Goal: Task Accomplishment & Management: Manage account settings

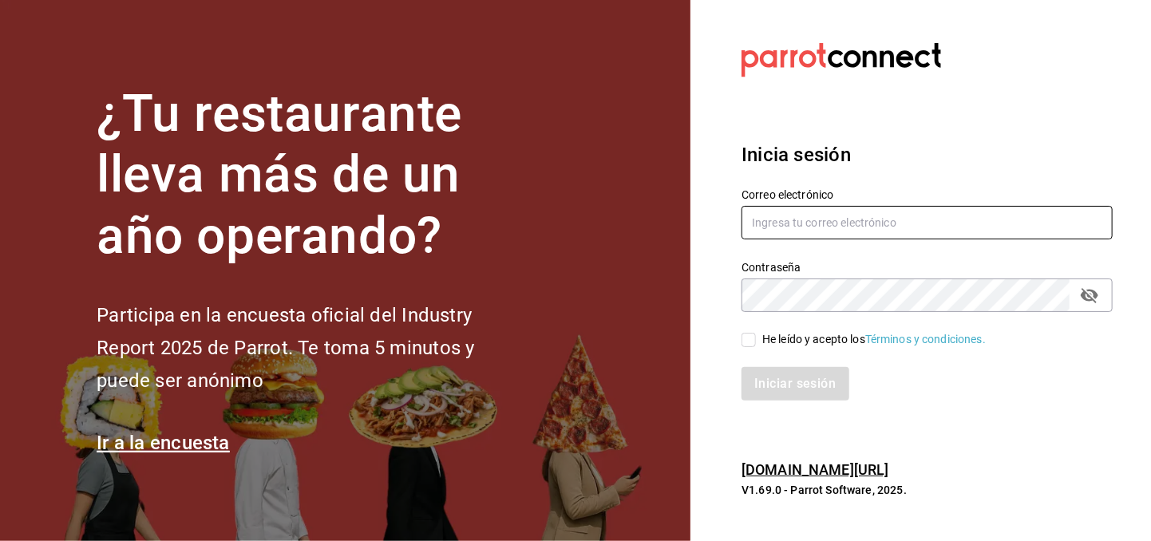
click at [773, 214] on input "text" at bounding box center [927, 223] width 371 height 34
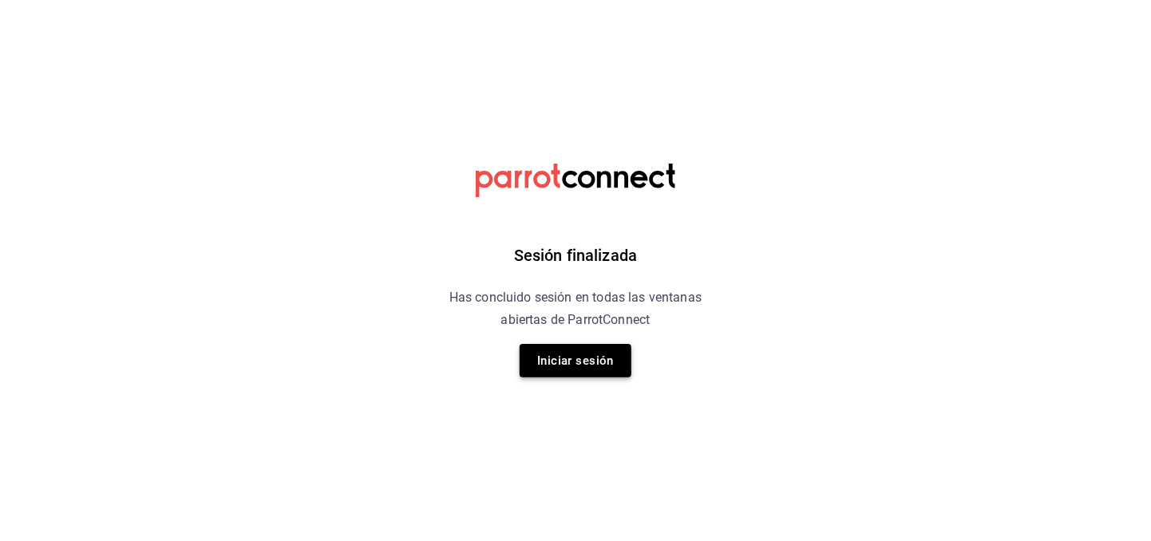
click at [595, 367] on button "Iniciar sesión" at bounding box center [576, 361] width 112 height 34
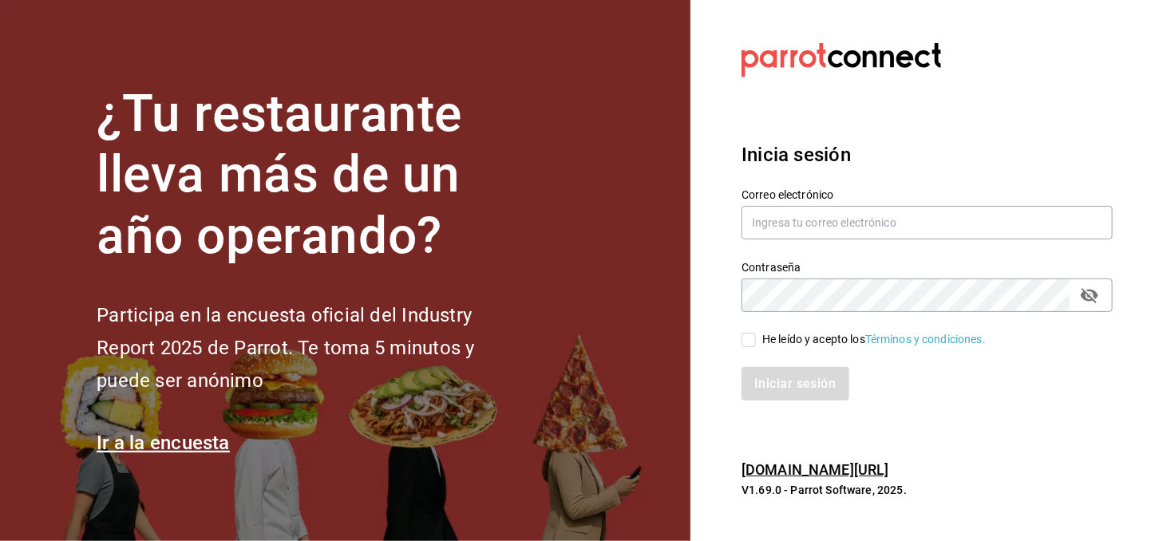
click at [754, 342] on input "He leído y acepto los Términos y condiciones." at bounding box center [749, 340] width 14 height 14
checkbox input "true"
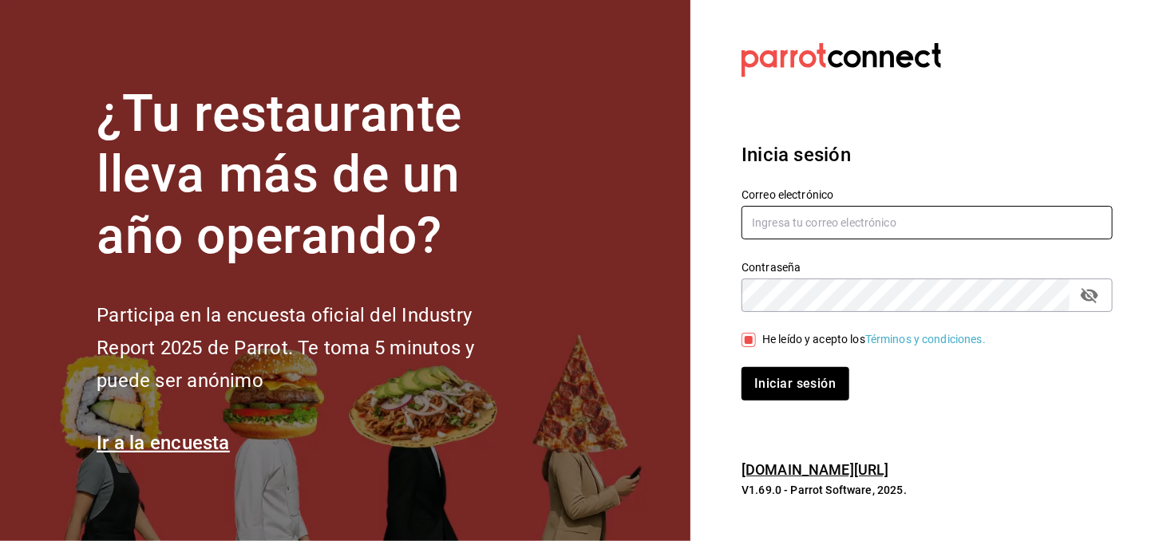
click at [832, 221] on input "text" at bounding box center [927, 223] width 371 height 34
type input "[EMAIL_ADDRESS][DOMAIN_NAME]"
click at [774, 388] on button "Iniciar sesión" at bounding box center [796, 384] width 109 height 34
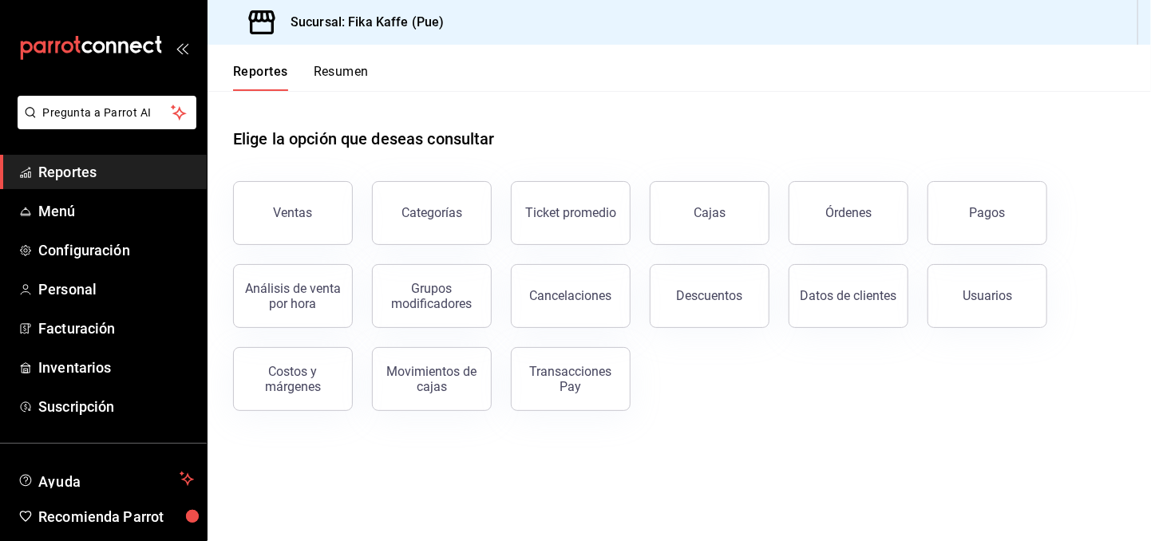
click at [335, 81] on button "Resumen" at bounding box center [341, 77] width 55 height 27
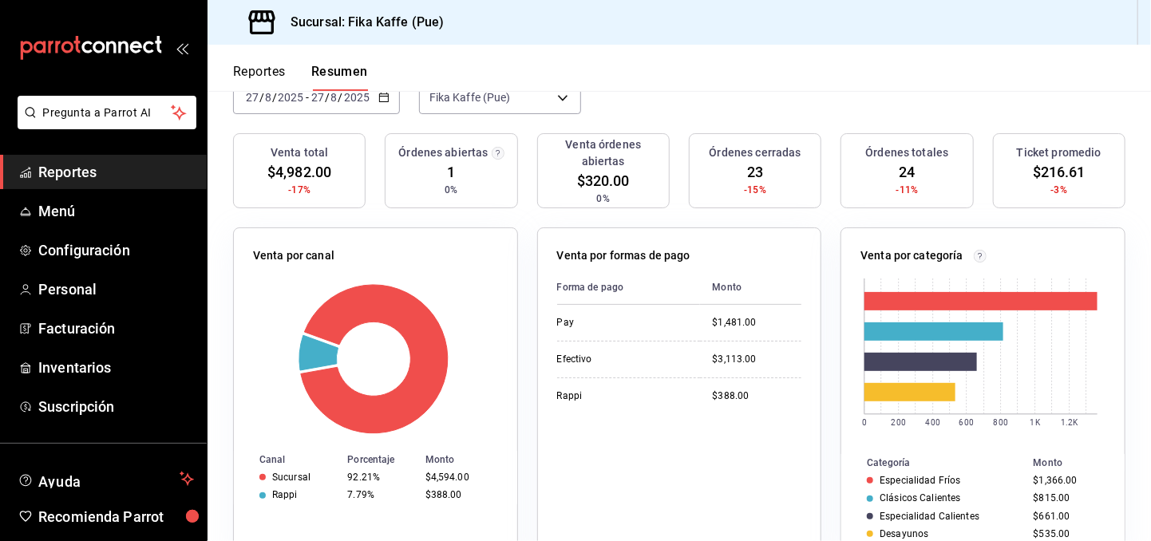
scroll to position [80, 0]
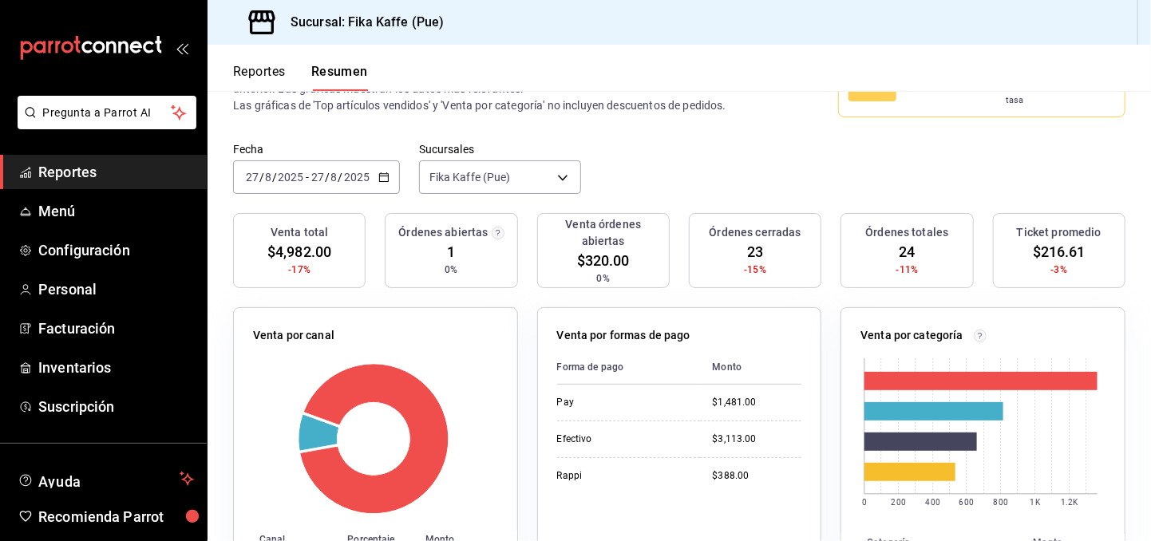
click at [383, 175] on div "2025-08-27 27 / 8 / 2025 - 2025-08-27 27 / 8 / 2025" at bounding box center [316, 177] width 167 height 34
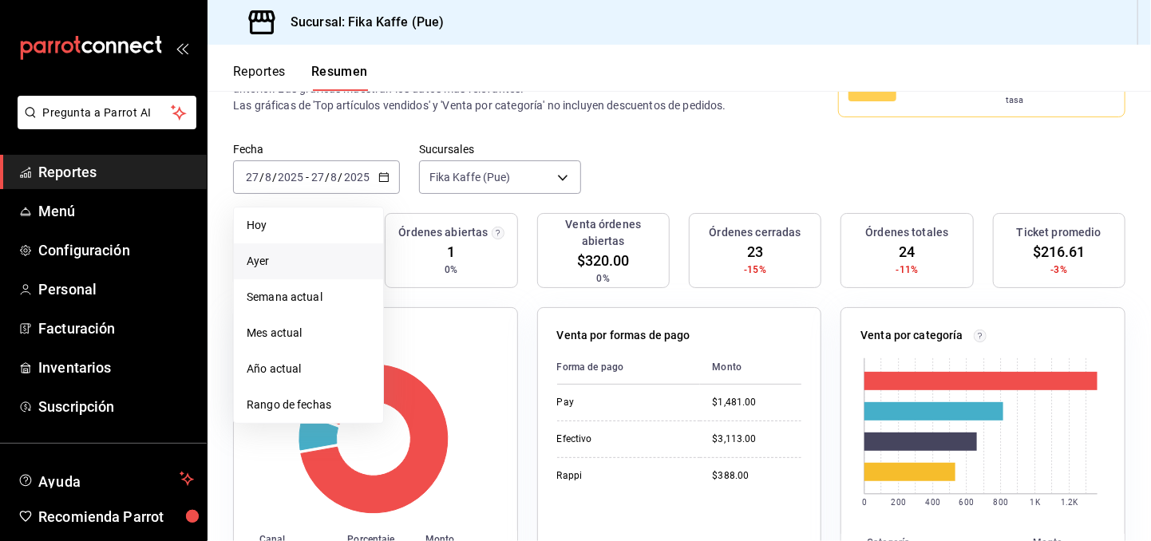
click at [303, 261] on li "Ayer" at bounding box center [308, 261] width 149 height 36
